Goal: Find specific page/section: Find specific page/section

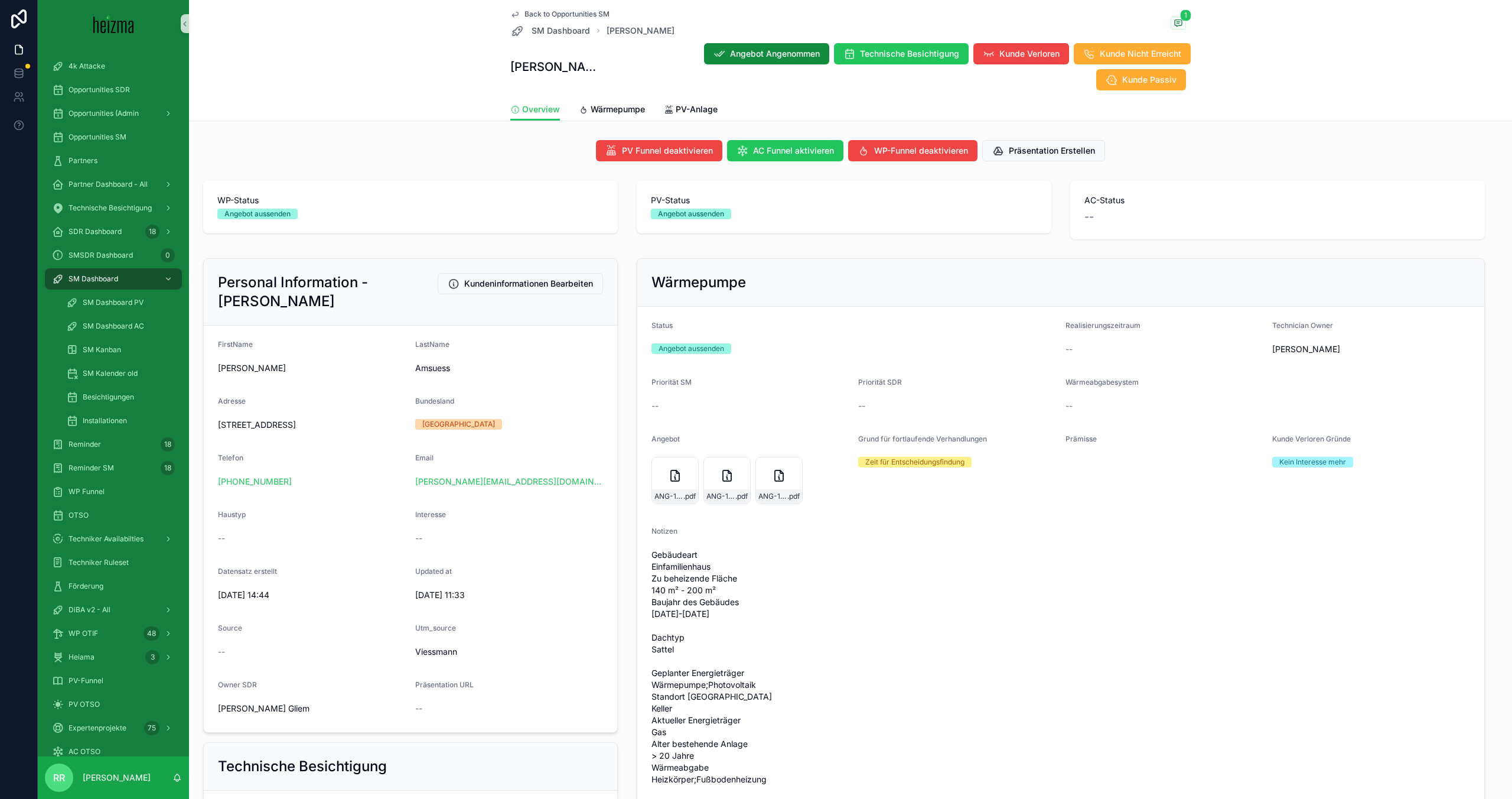
scroll to position [187, 0]
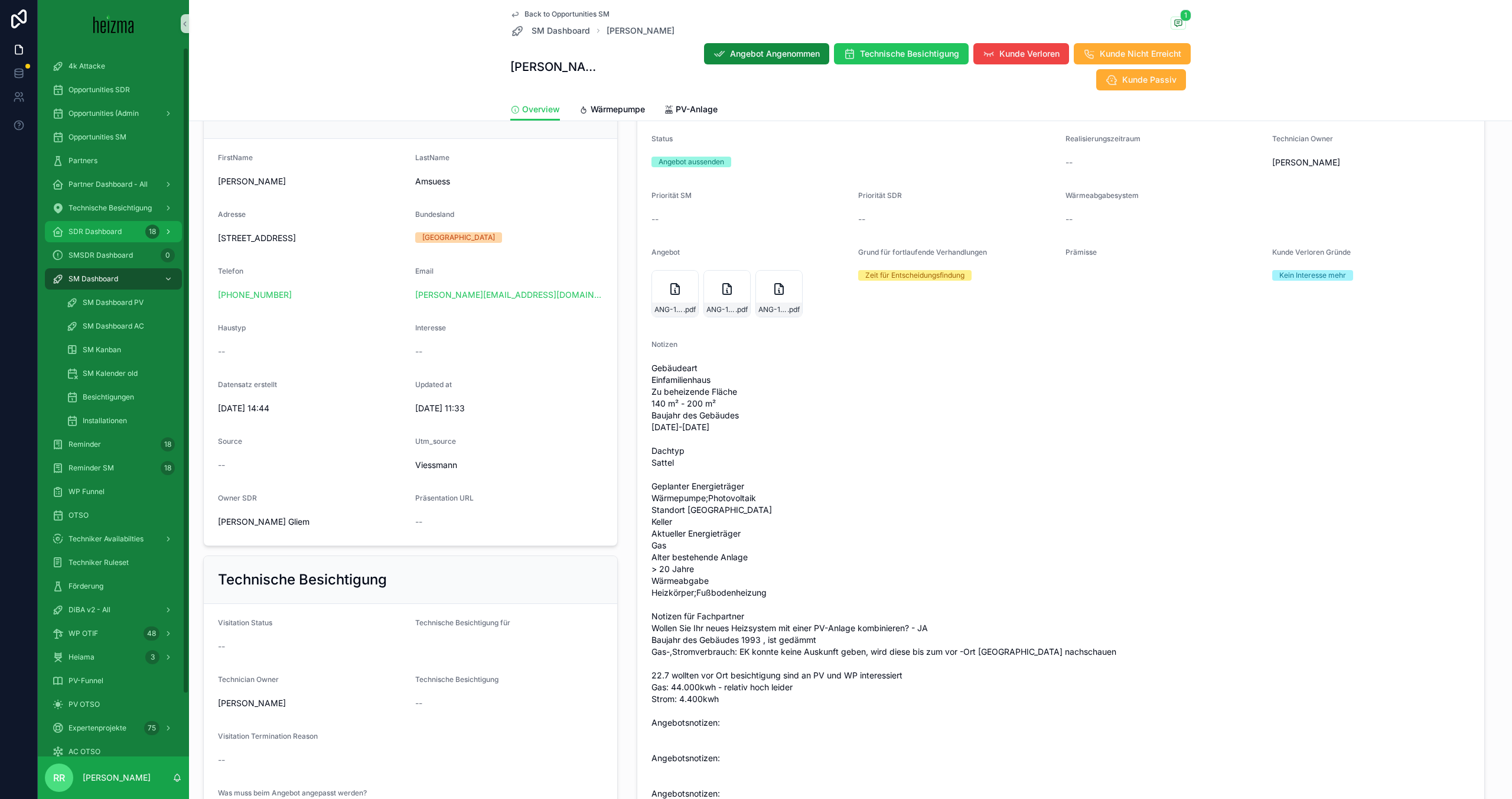
click at [95, 235] on div "SDR Dashboard 18" at bounding box center [113, 231] width 123 height 19
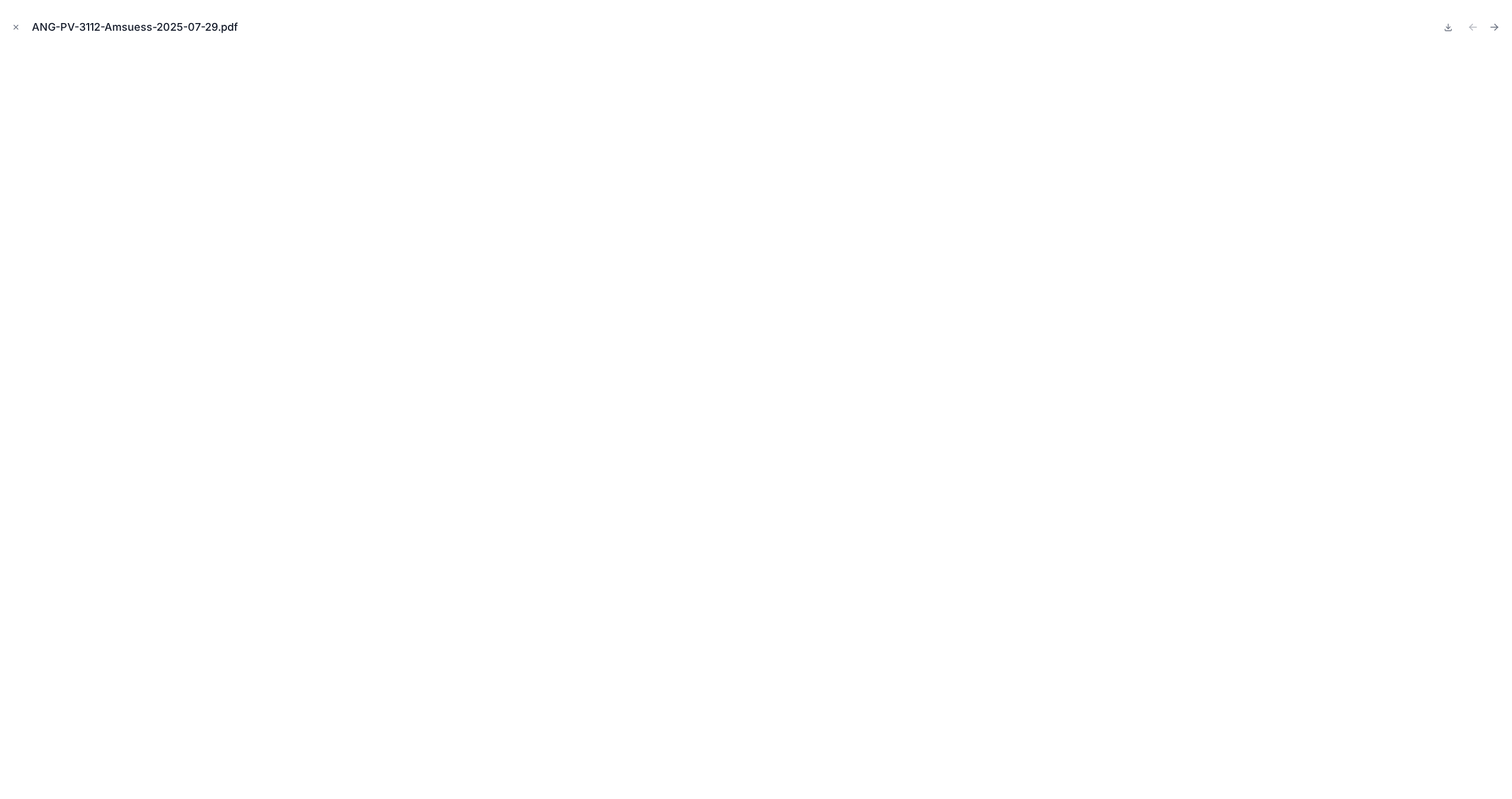
scroll to position [141, 0]
click at [9, 29] on button "Close modal" at bounding box center [16, 27] width 13 height 13
